Goal: Check status

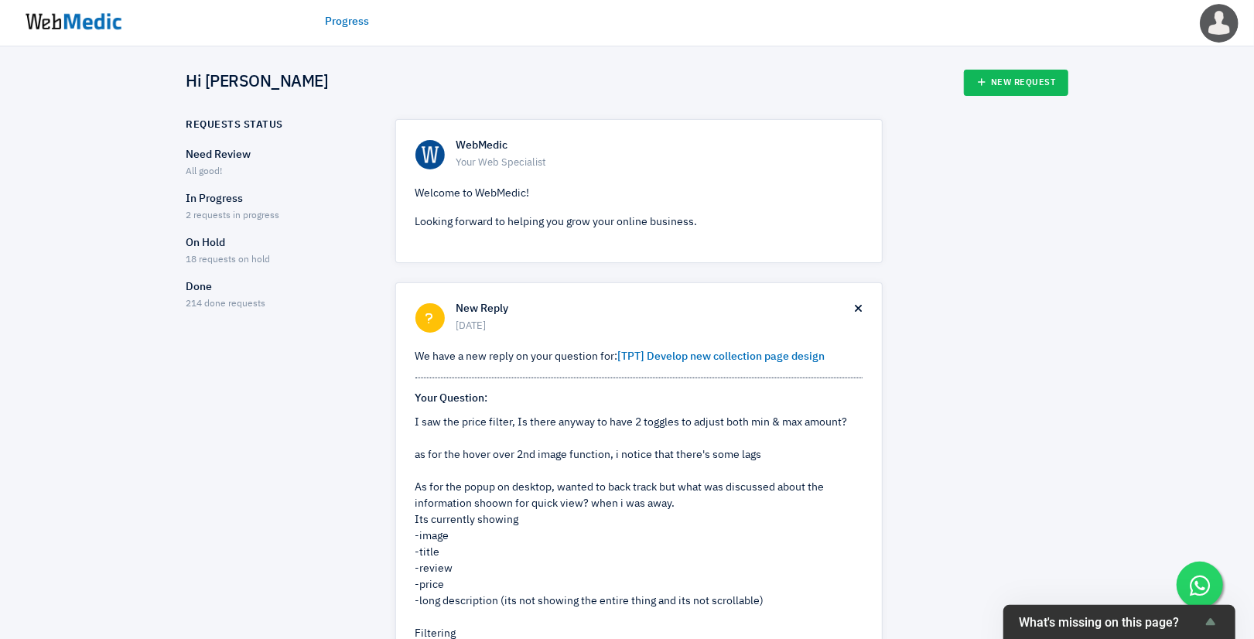
click at [212, 159] on p "Need Review" at bounding box center [277, 155] width 182 height 16
click at [219, 199] on p "In Progress" at bounding box center [277, 199] width 182 height 16
